Goal: Find specific page/section: Find specific page/section

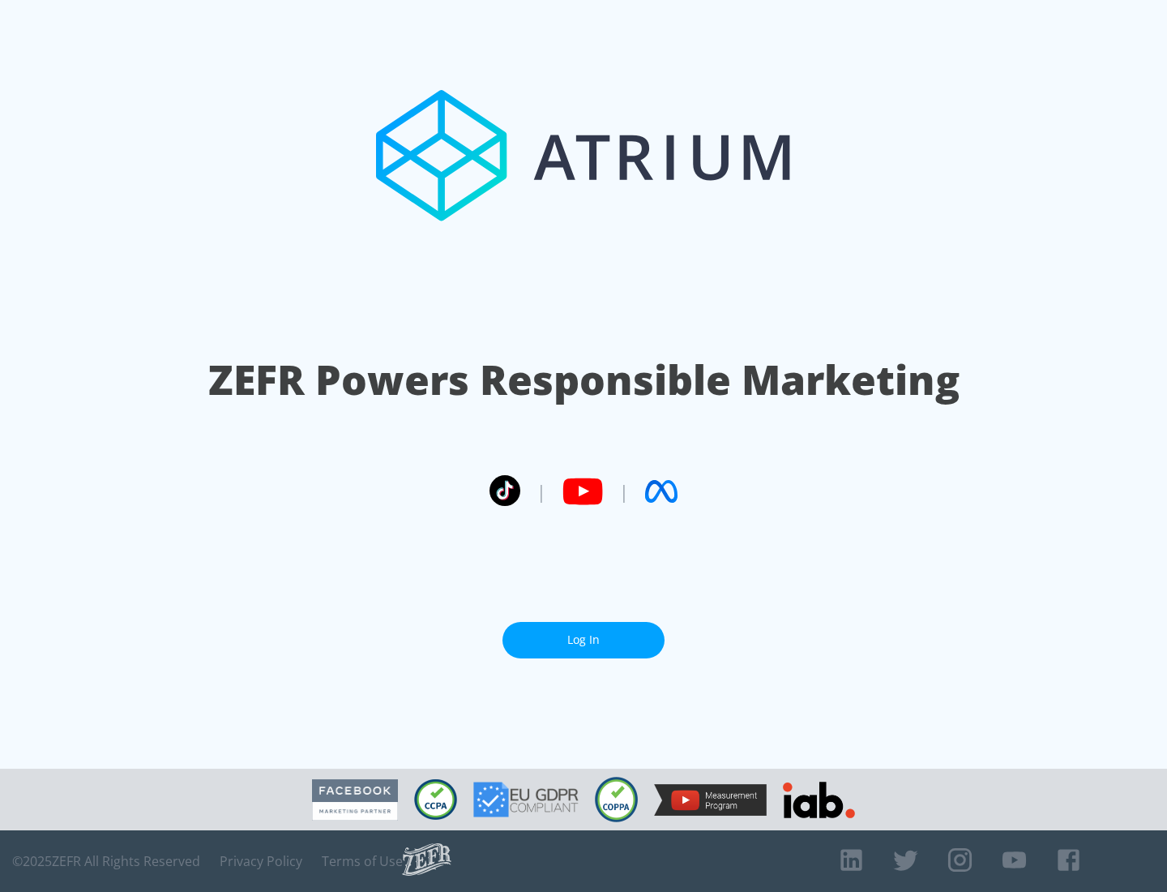
click at [584, 633] on link "Log In" at bounding box center [584, 640] width 162 height 36
